Goal: Task Accomplishment & Management: Manage account settings

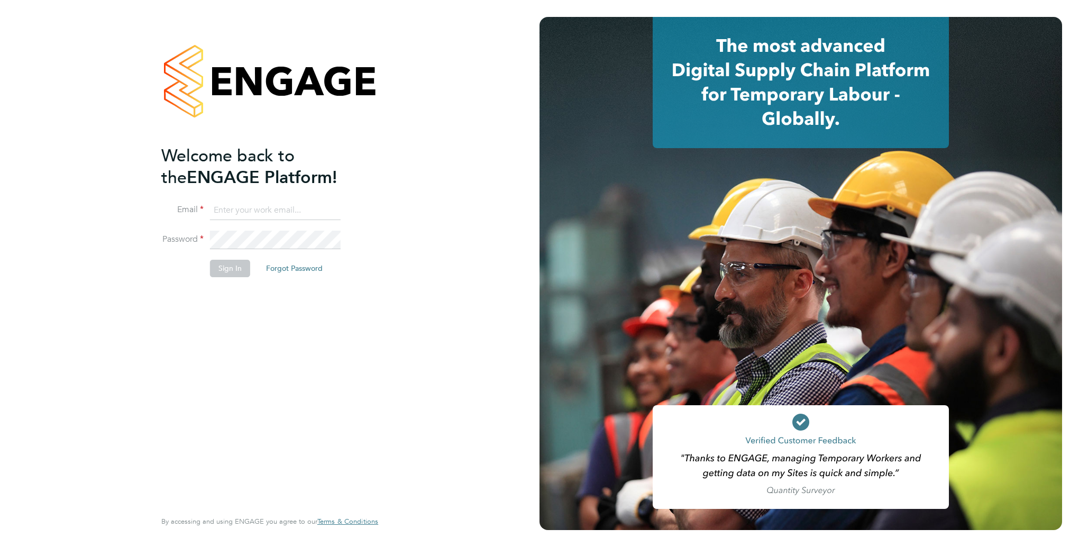
click at [272, 201] on input at bounding box center [275, 210] width 131 height 19
type input "[EMAIL_ADDRESS][PERSON_NAME][DOMAIN_NAME]"
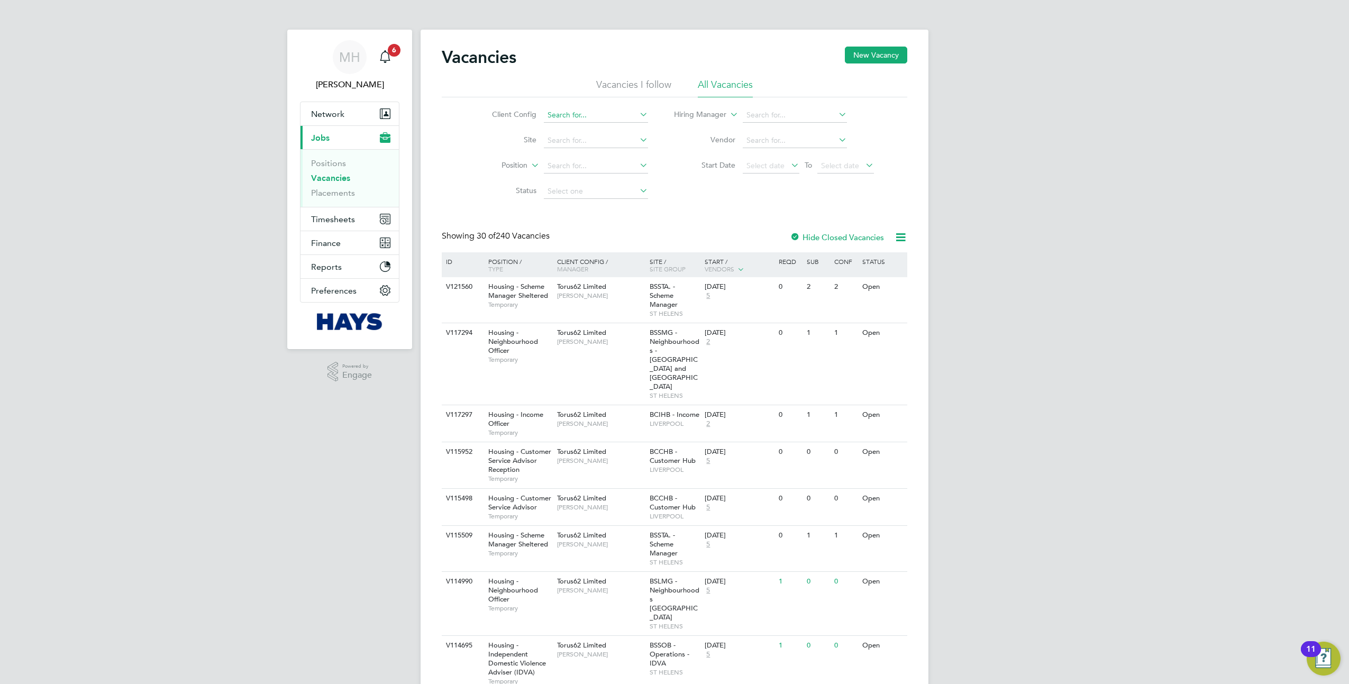
click at [570, 119] on input at bounding box center [596, 115] width 104 height 15
click at [554, 116] on input at bounding box center [596, 115] width 104 height 15
click at [603, 157] on li "Torus 62 Limited" at bounding box center [595, 158] width 105 height 14
type input "Torus62 Limited"
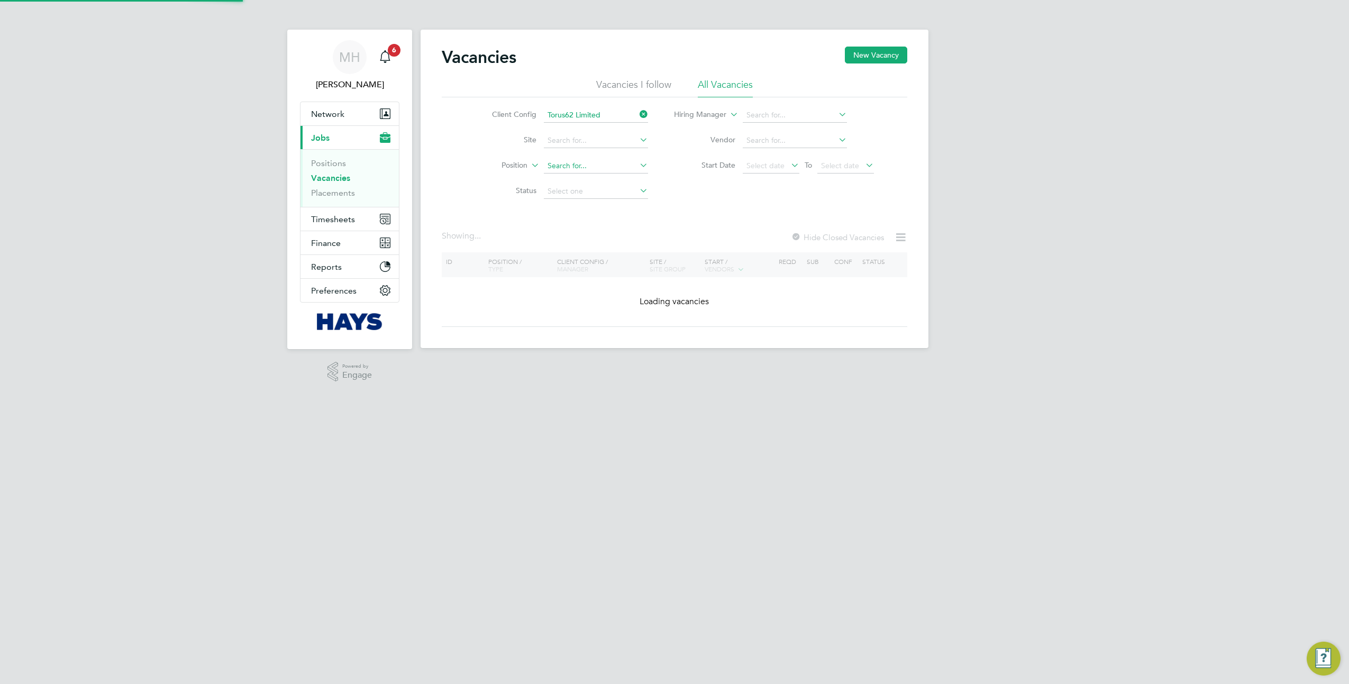
click at [597, 169] on input at bounding box center [596, 166] width 104 height 15
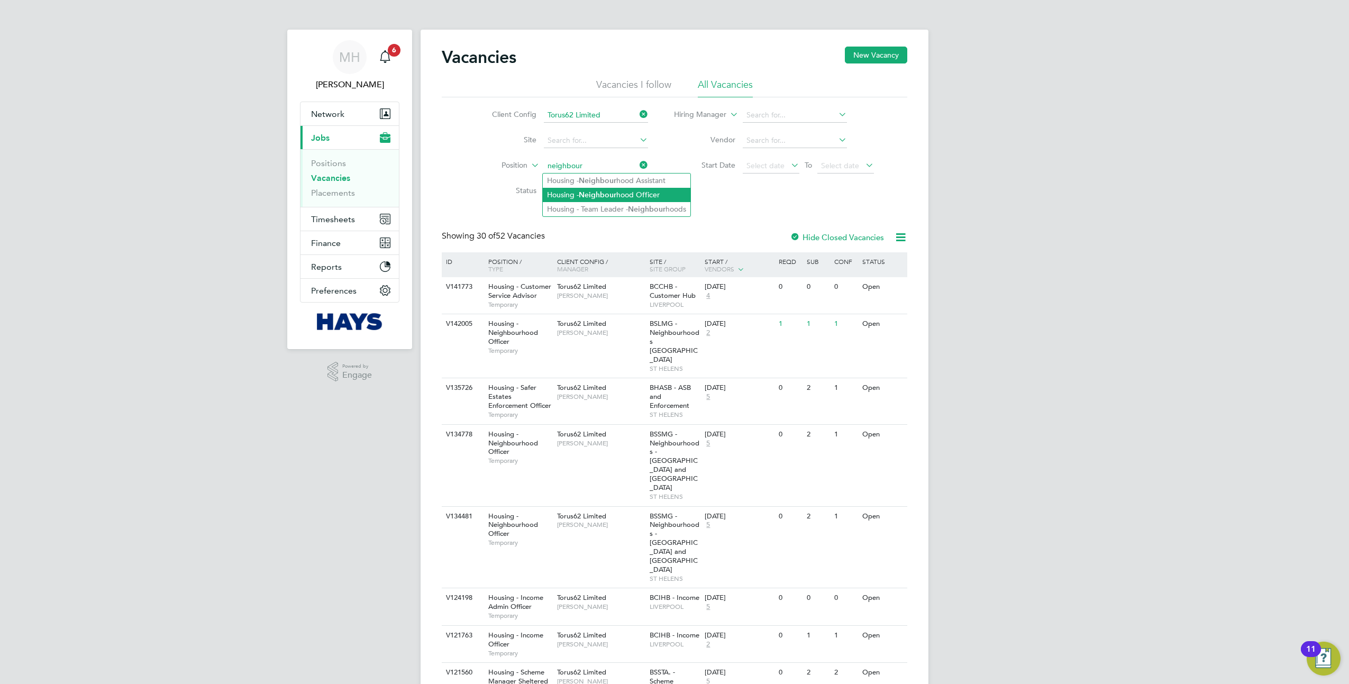
click at [600, 193] on b "Neighbour" at bounding box center [598, 194] width 38 height 9
type input "Housing - Neighbourhood Officer"
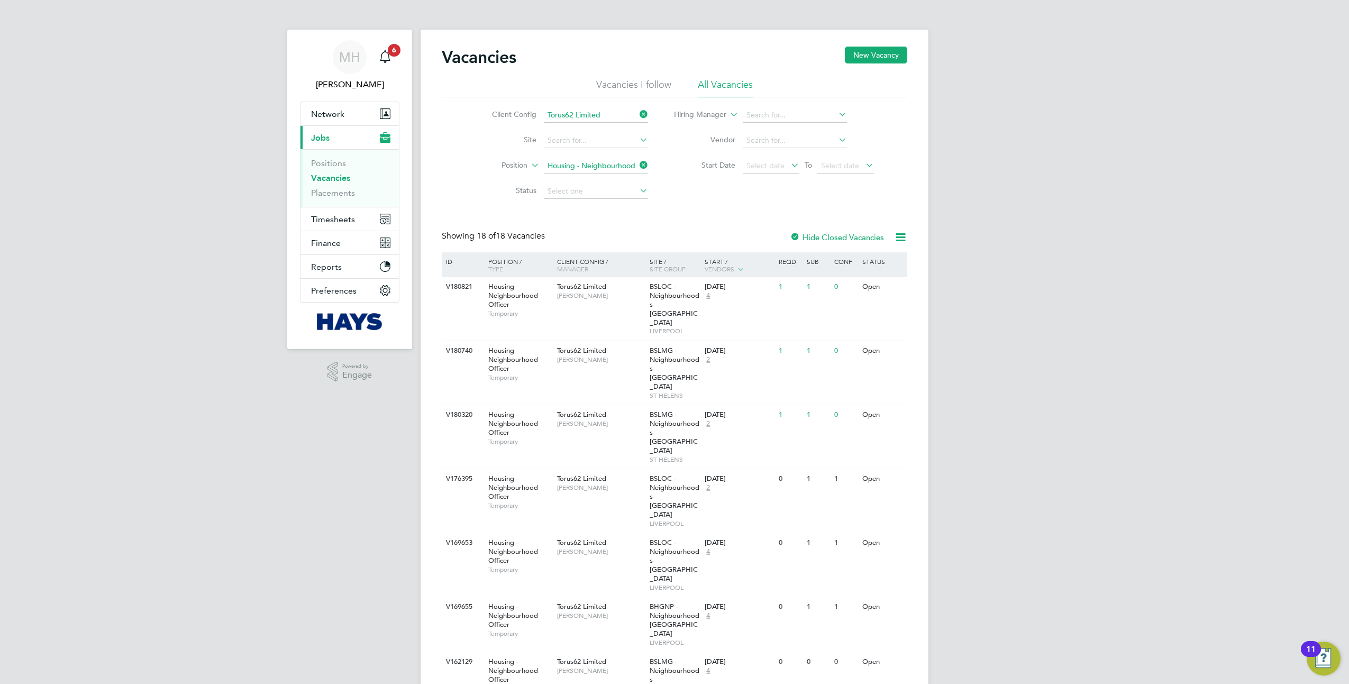
click at [638, 308] on div "V180821 Housing - Neighbourhood Officer Temporary Torus62 Limited Natalie Gillb…" at bounding box center [674, 308] width 465 height 63
click at [622, 342] on div "Torus62 Limited Jane Lauchlan" at bounding box center [600, 355] width 93 height 28
click at [635, 405] on div "Torus62 Limited Jane Lauchlan" at bounding box center [600, 419] width 93 height 28
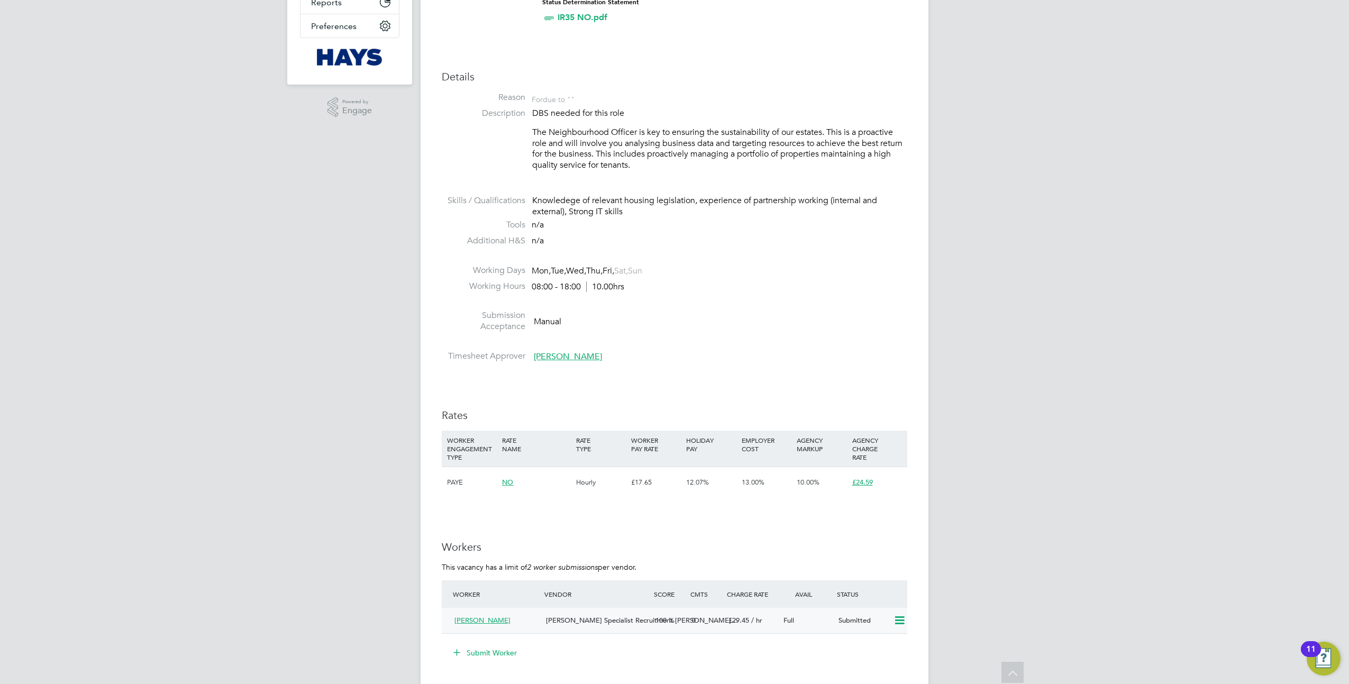
click at [901, 619] on icon at bounding box center [899, 620] width 13 height 8
click at [972, 539] on div "MH Megan Hall Notifications 6 Applications: Network Team Members Businesses Sit…" at bounding box center [674, 417] width 1349 height 1363
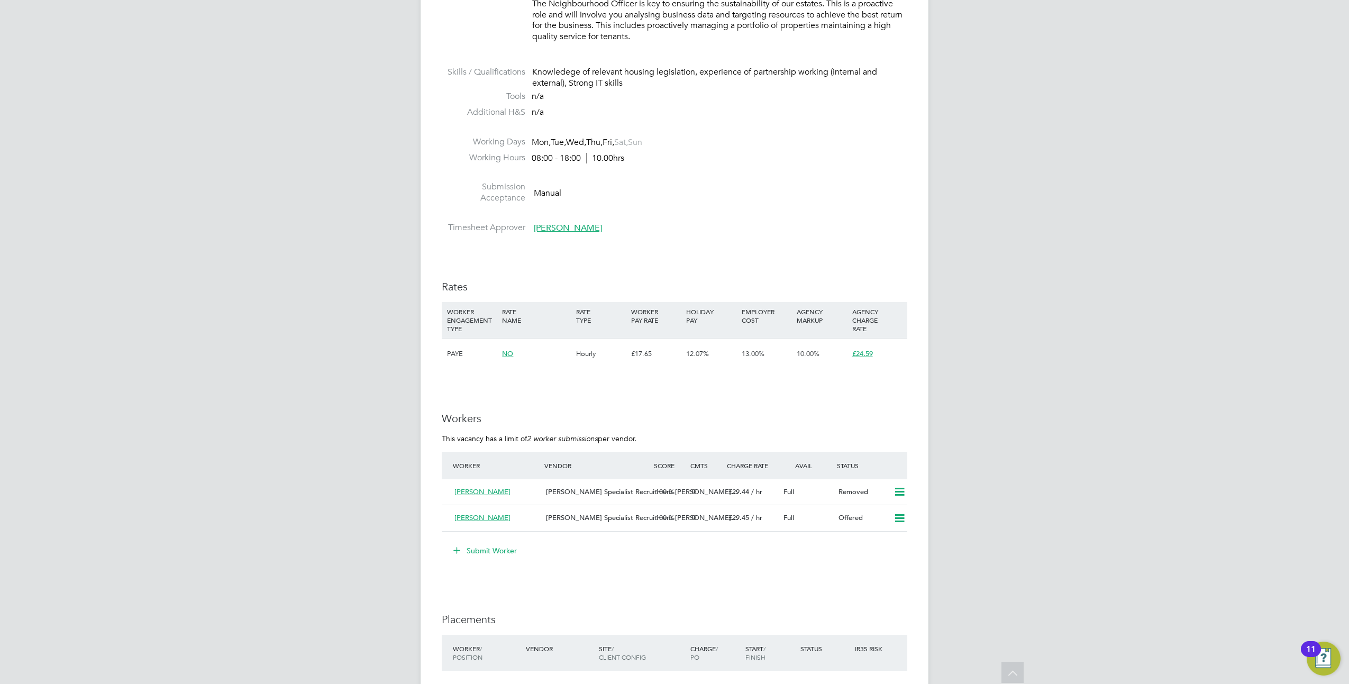
scroll to position [463, 0]
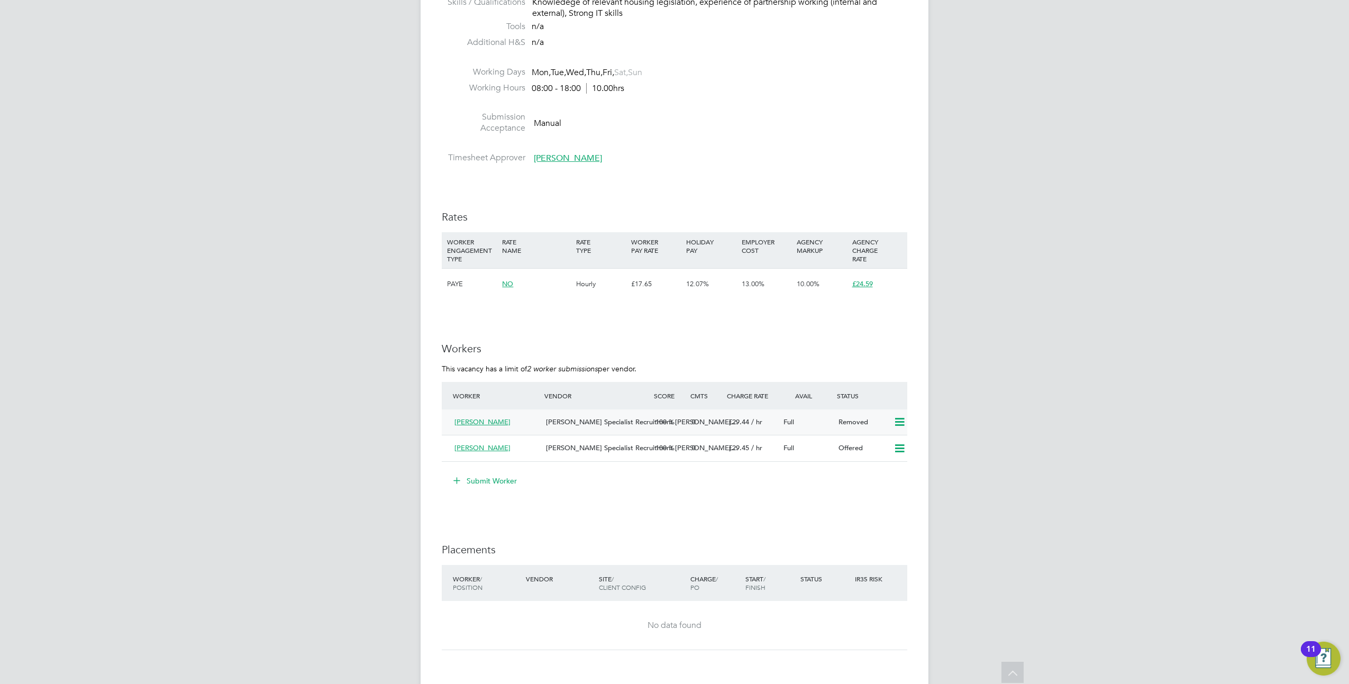
click at [789, 424] on span "Full" at bounding box center [788, 421] width 11 height 9
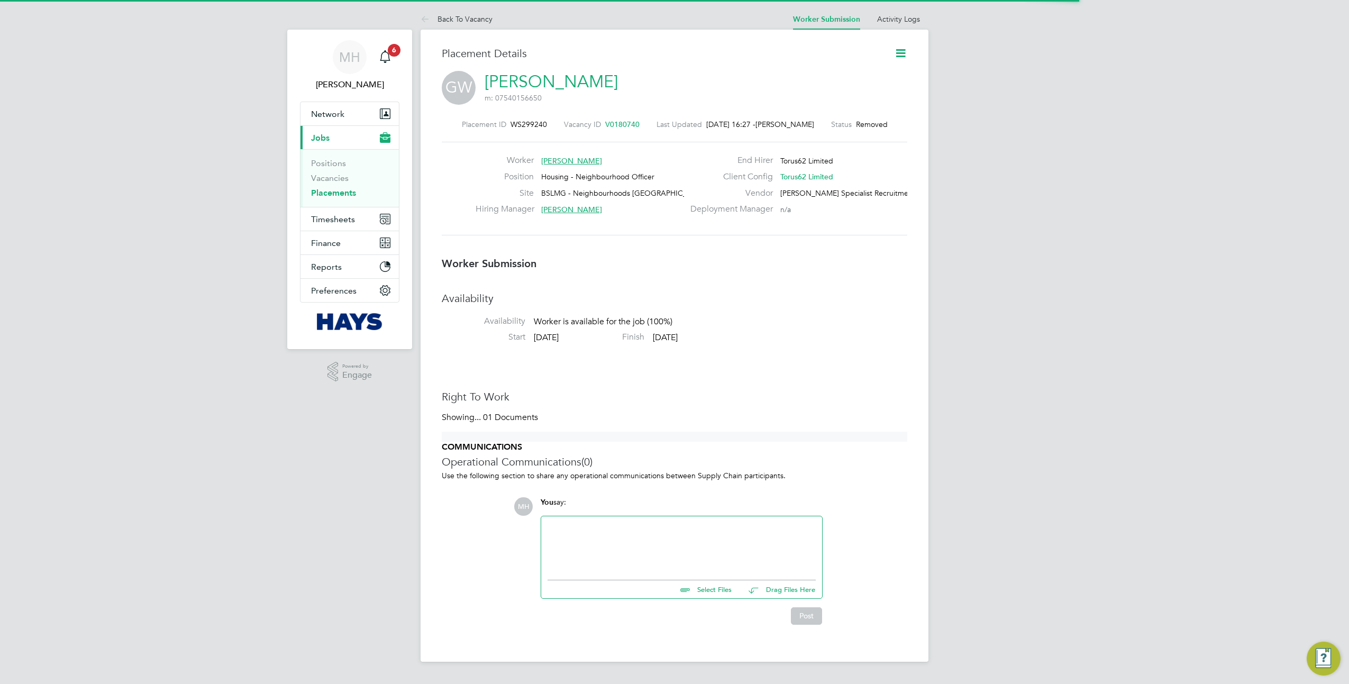
scroll to position [5, 5]
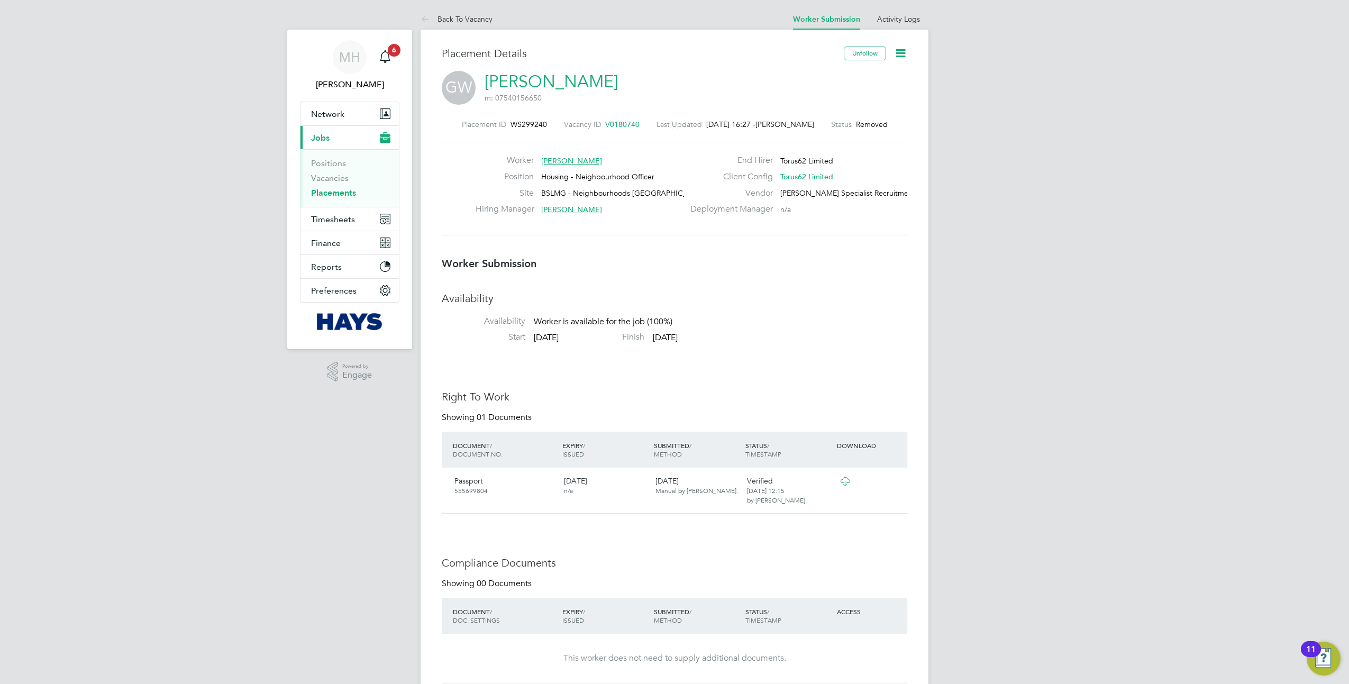
click at [900, 52] on icon at bounding box center [900, 53] width 13 height 13
click at [1049, 154] on div "MH Megan Hall Notifications 6 Applications: Network Team Members Businesses Sit…" at bounding box center [674, 616] width 1349 height 1232
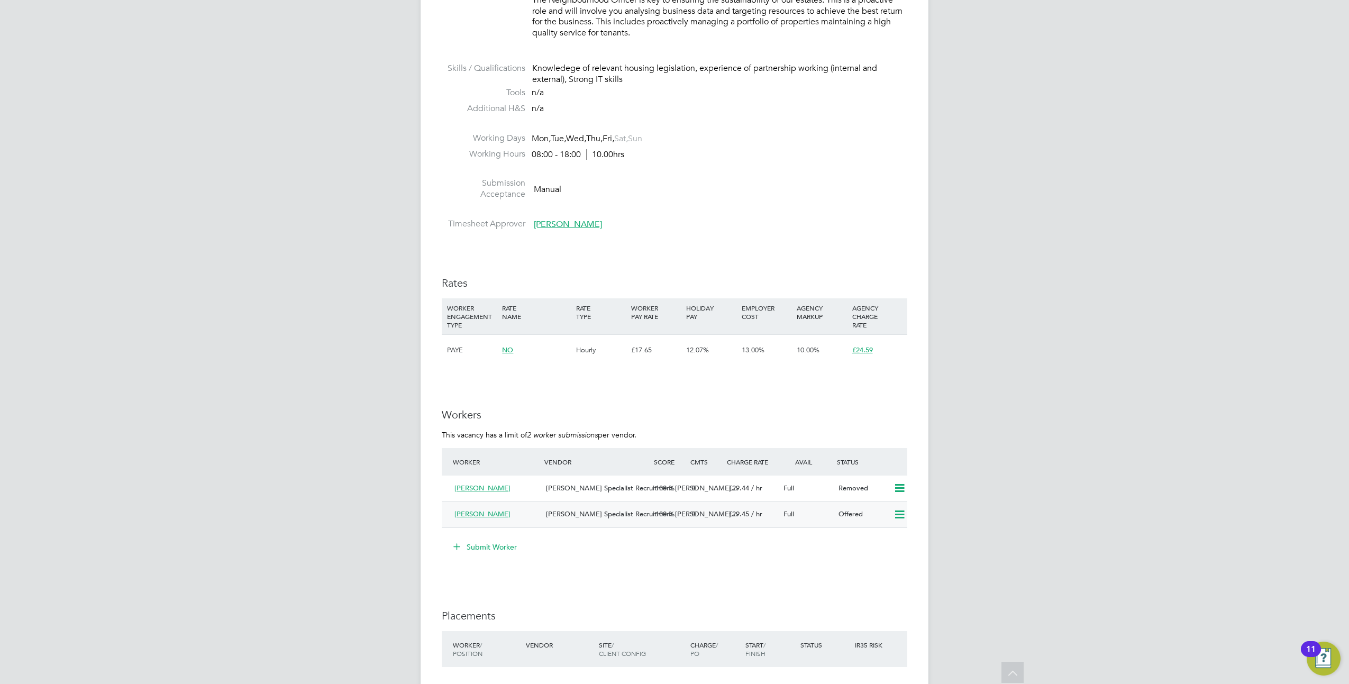
click at [902, 514] on icon at bounding box center [899, 514] width 13 height 8
click at [893, 533] on li "Confirm" at bounding box center [884, 536] width 40 height 15
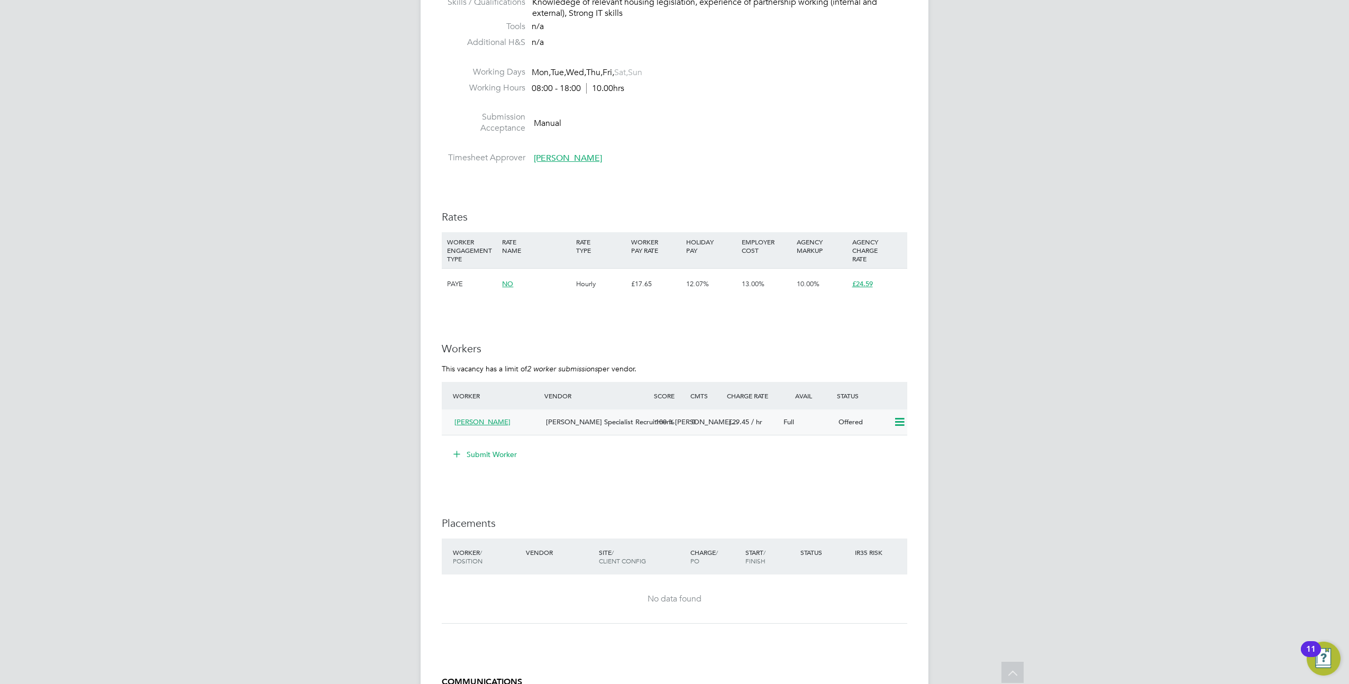
click at [897, 422] on icon at bounding box center [899, 422] width 13 height 8
click at [884, 449] on li "Confirm" at bounding box center [884, 444] width 40 height 15
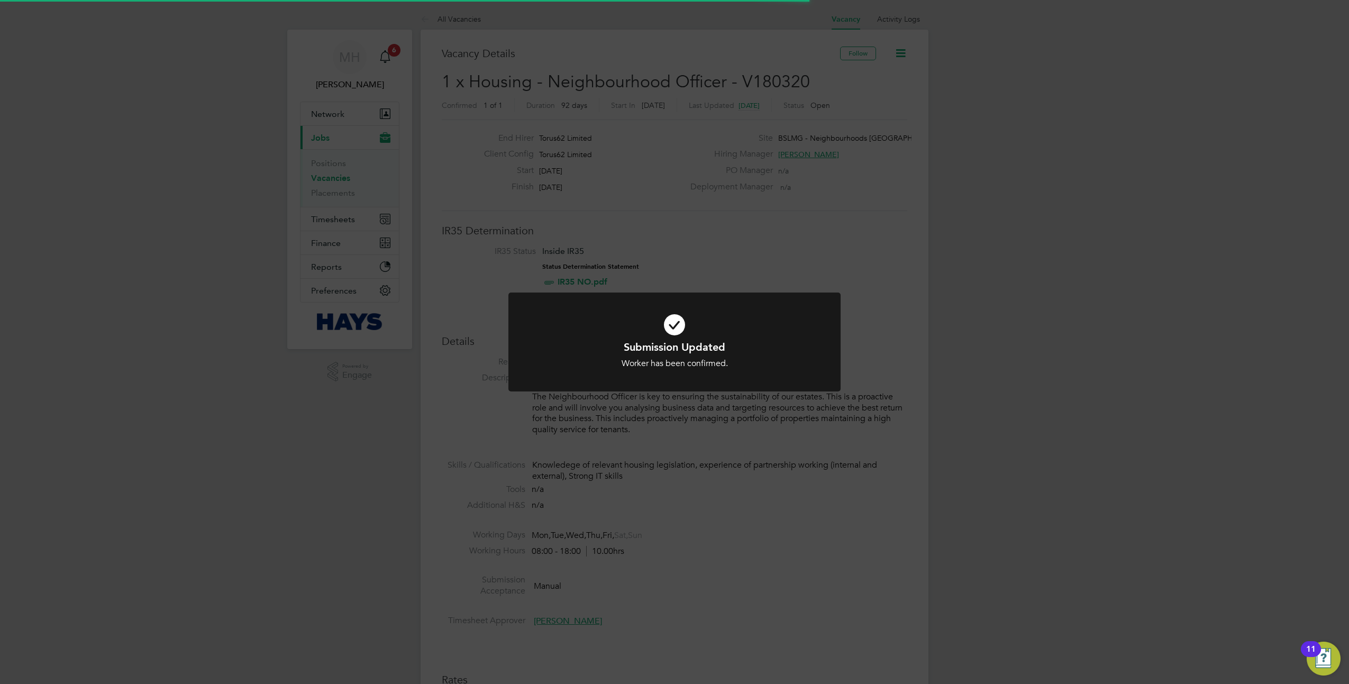
scroll to position [31, 74]
click at [808, 253] on div "Submission Updated Worker has been confirmed. Cancel Okay" at bounding box center [674, 342] width 1349 height 684
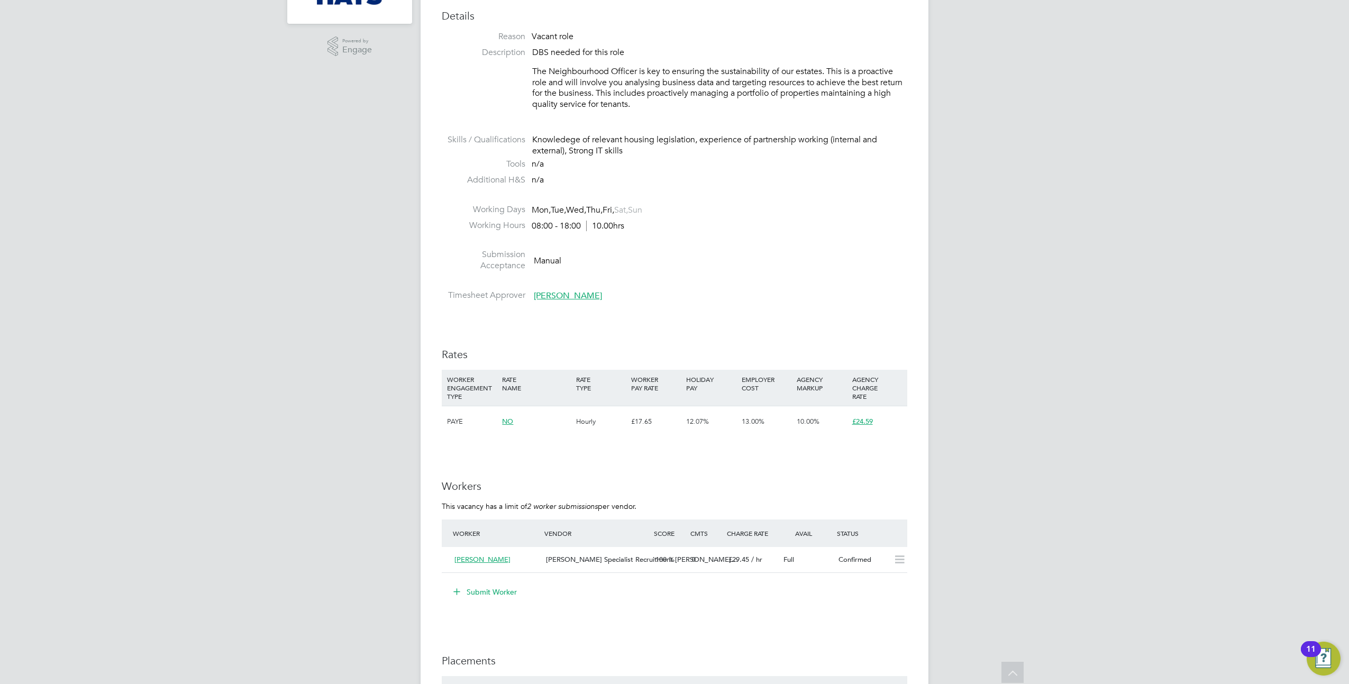
scroll to position [397, 0]
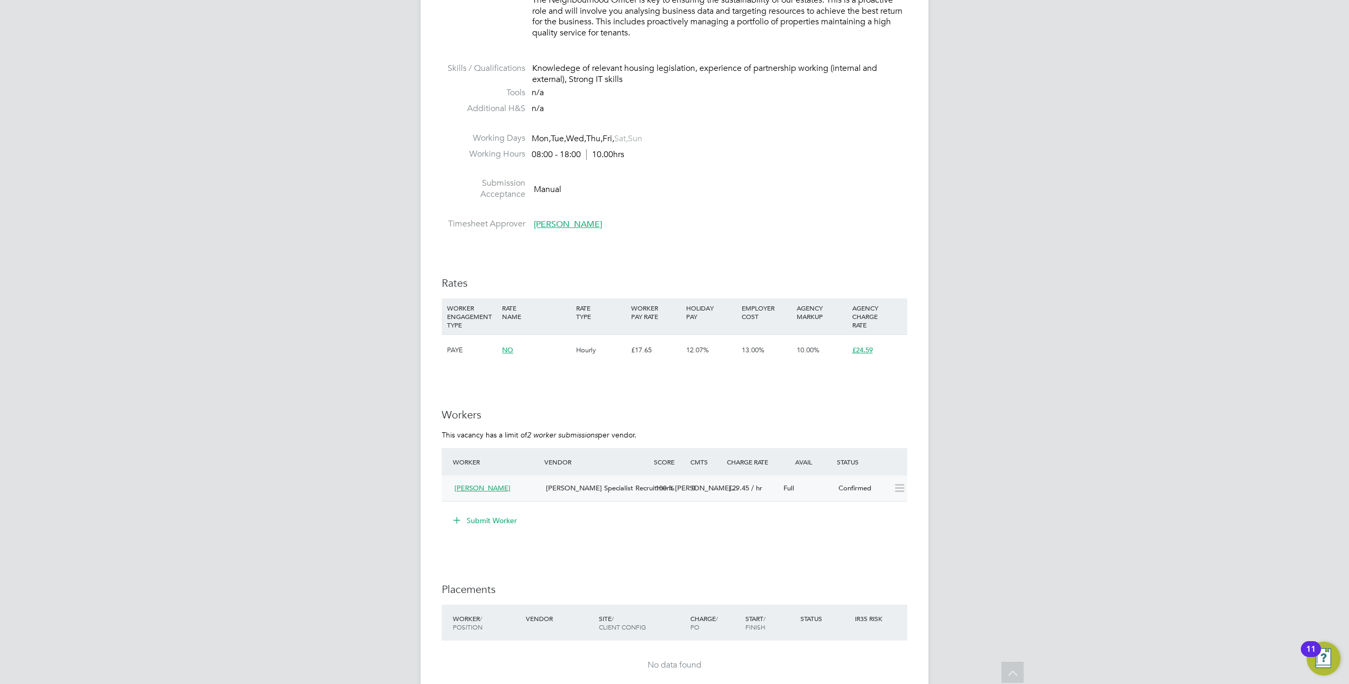
click at [844, 492] on div "Confirmed" at bounding box center [861, 488] width 55 height 17
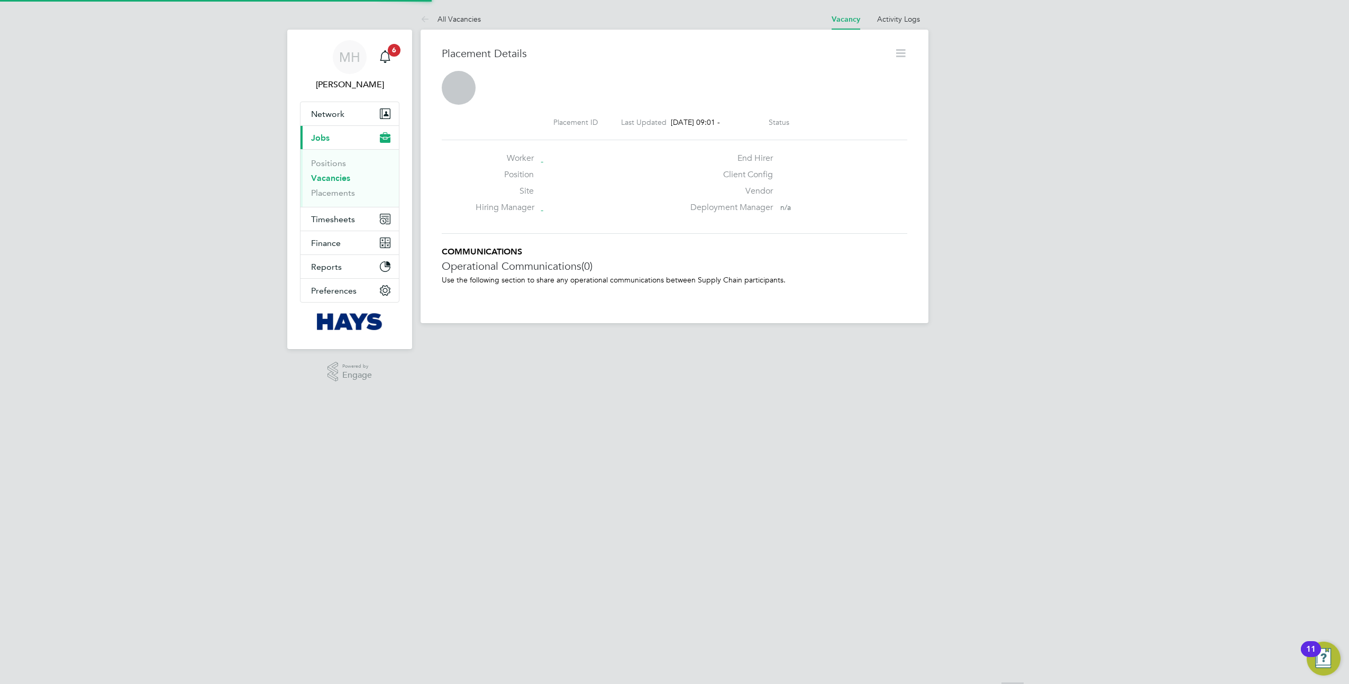
scroll to position [5, 5]
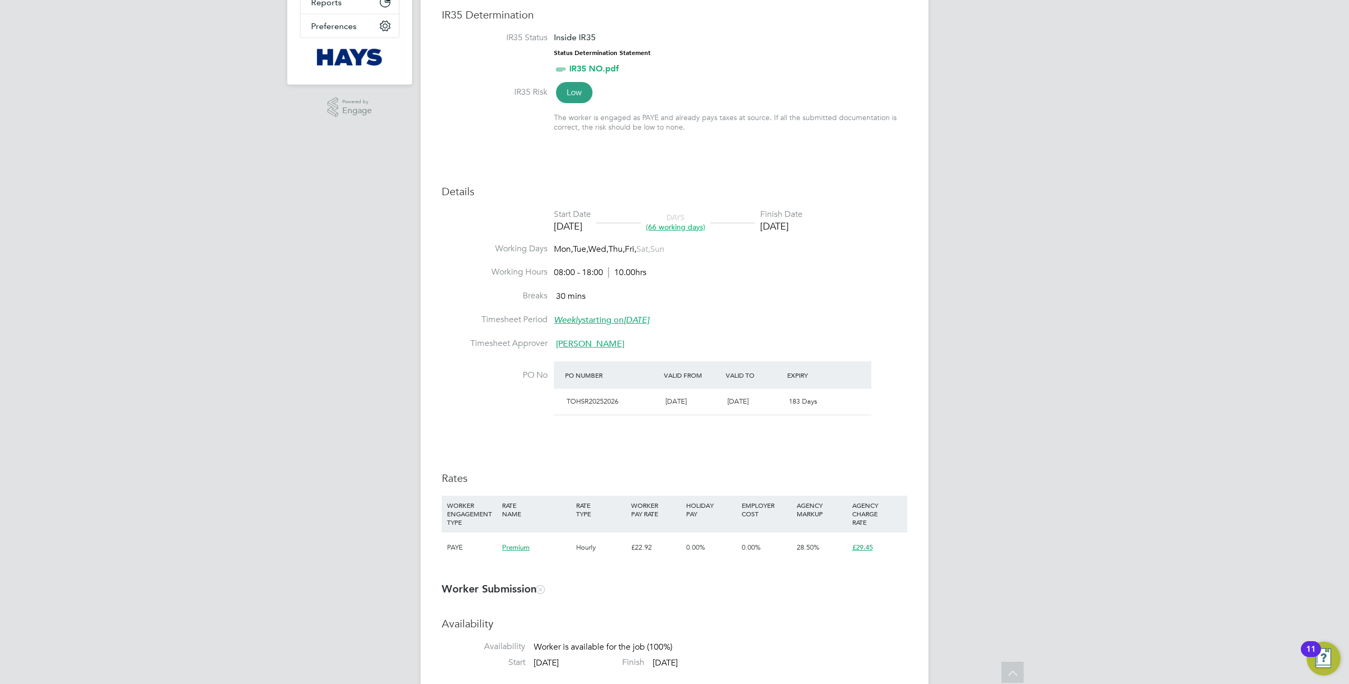
click at [1128, 344] on div "MH [PERSON_NAME] Notifications 6 Applications: Network Team Members Businesses …" at bounding box center [674, 646] width 1349 height 1821
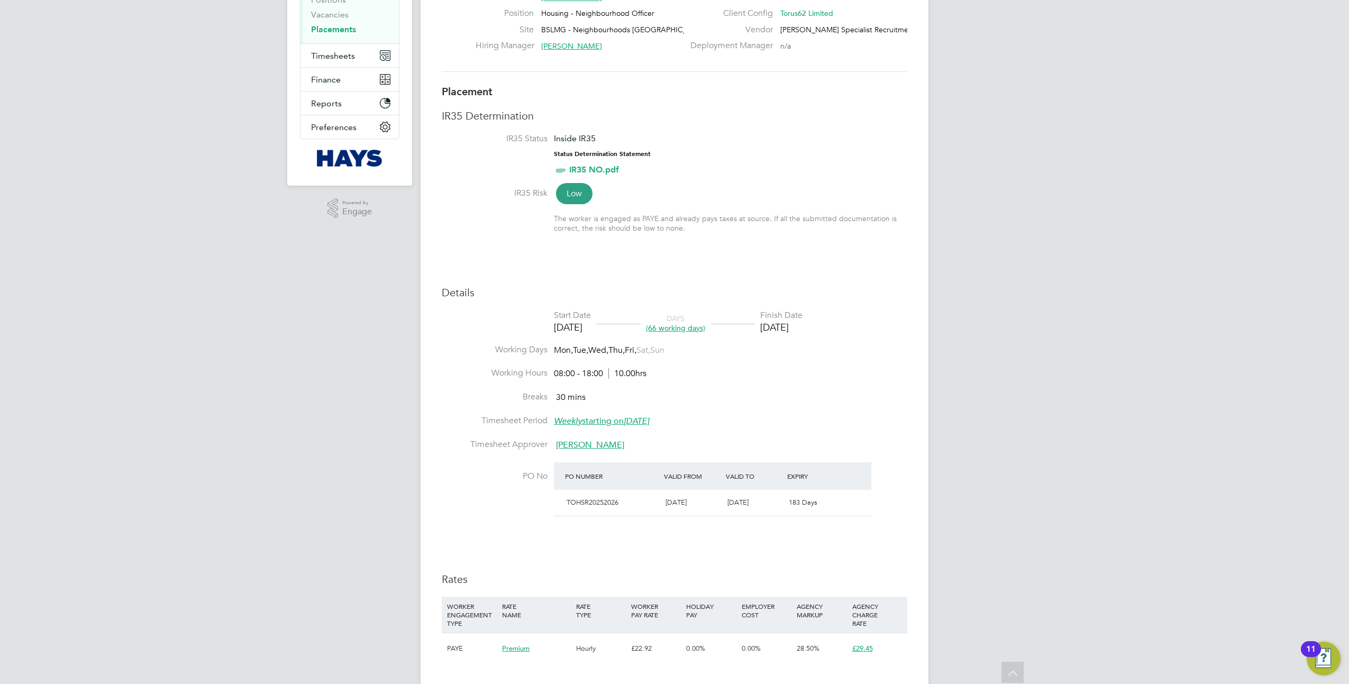
scroll to position [66, 0]
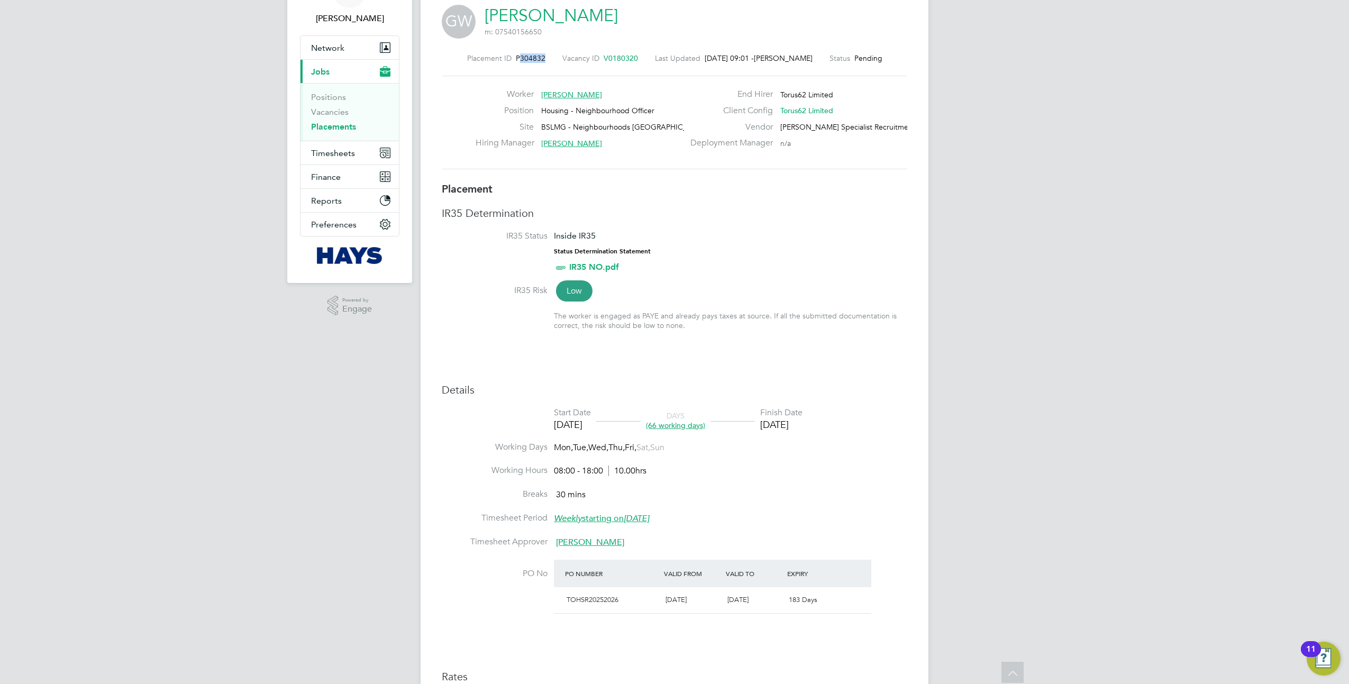
drag, startPoint x: 546, startPoint y: 58, endPoint x: 521, endPoint y: 58, distance: 24.9
click at [521, 58] on div "Placement ID P304832 Vacancy ID V0180320 Last Updated [DATE] 09:01 - [PERSON_NA…" at bounding box center [674, 58] width 465 height 10
copy span "304832"
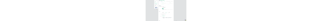
scroll to position [31, 48]
